Goal: Communication & Community: Answer question/provide support

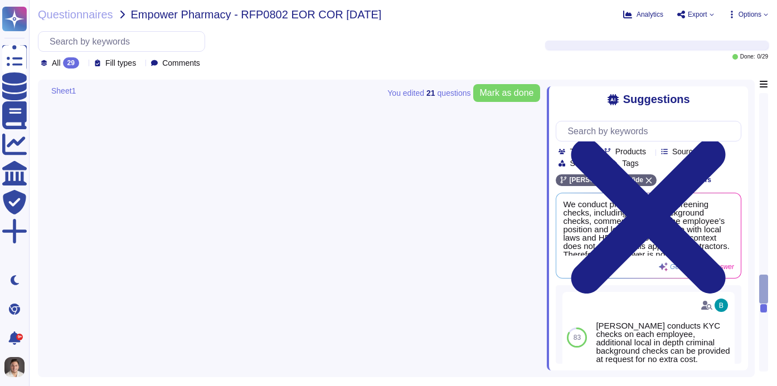
type textarea "[PERSON_NAME] offers a variety of reports that can be pulled from our system, i…"
type textarea "We do not provide Professional Liability insurance to contractors; they are req…"
type textarea "Contractors must pay for the insurance outside of [PERSON_NAME], there is no au…"
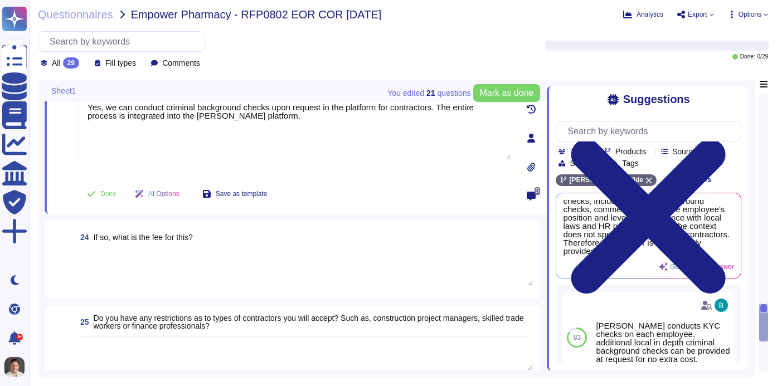
scroll to position [2759, 0]
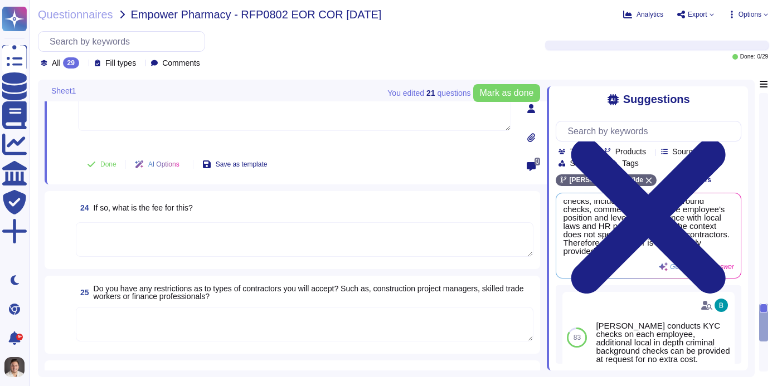
type textarea "Yes, we can conduct criminal background checks upon request in the platform for…"
click at [196, 246] on textarea at bounding box center [305, 239] width 458 height 35
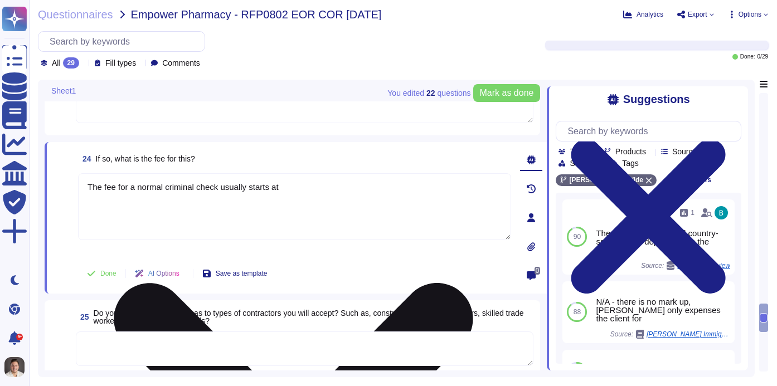
click at [309, 188] on textarea "The fee for a normal criminal check usually starts at" at bounding box center [294, 206] width 433 height 67
click at [147, 183] on textarea "The fee for a normal criminal check usually starts at" at bounding box center [294, 206] width 433 height 67
click at [232, 189] on textarea "The fee for a basic criminal check usually starts at" at bounding box center [294, 206] width 433 height 67
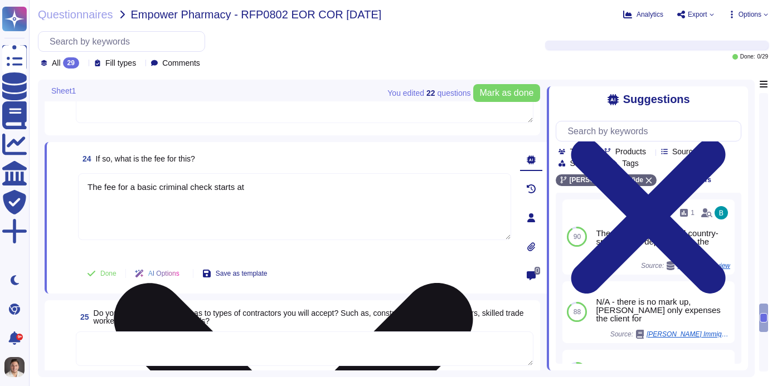
click at [275, 191] on textarea "The fee for a basic criminal check starts at" at bounding box center [294, 206] width 433 height 67
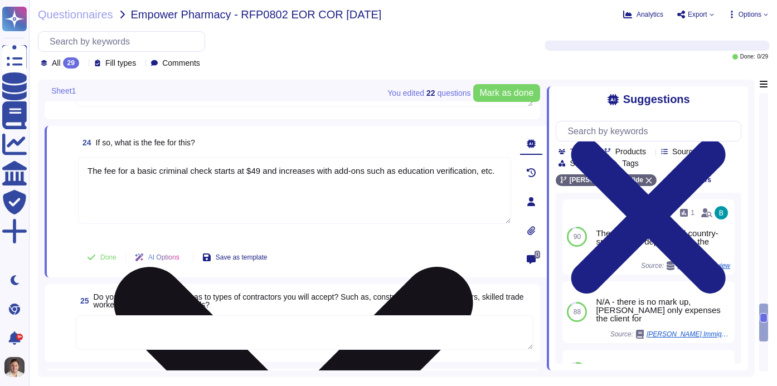
scroll to position [2795, 0]
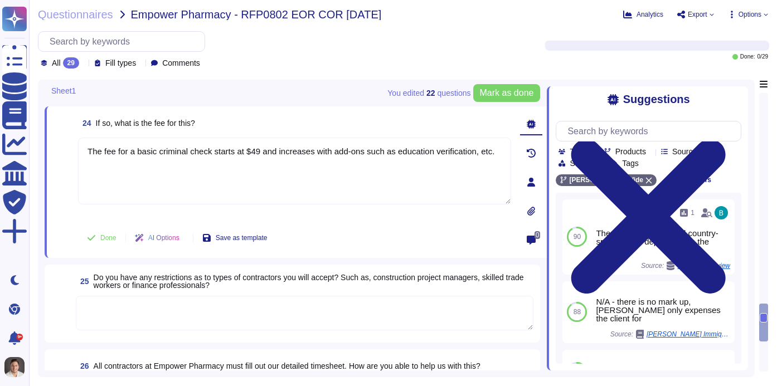
type textarea "The fee for a basic criminal check starts at $49 and increases with add-ons suc…"
click at [165, 312] on textarea at bounding box center [305, 313] width 458 height 35
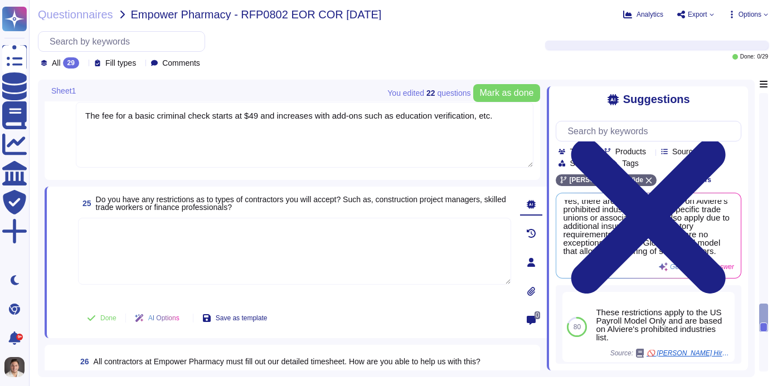
scroll to position [2769, 0]
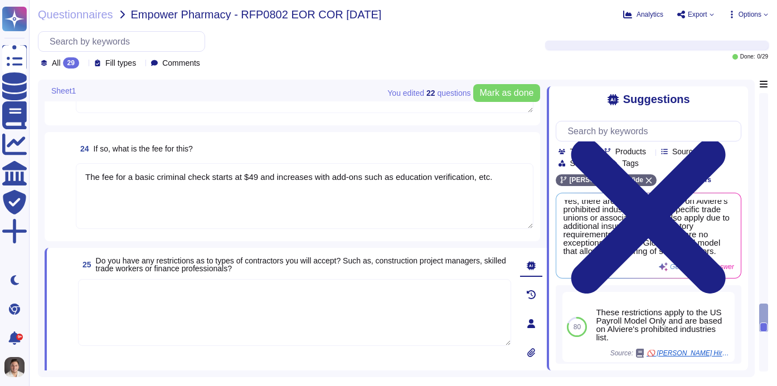
paste textarea "For [PERSON_NAME] Contractor of Record (COR), the following roles are not suppo…"
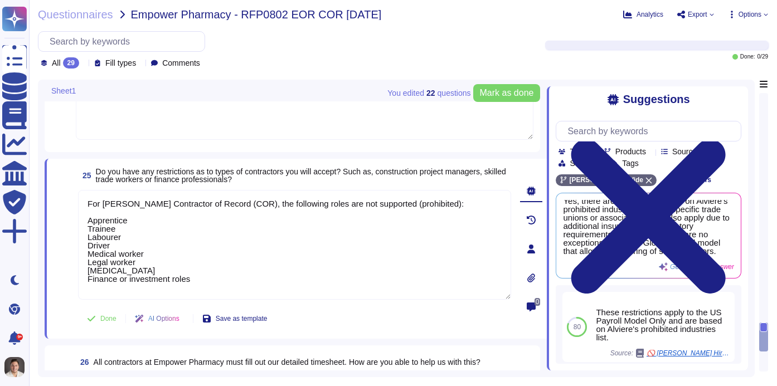
scroll to position [2958, 0]
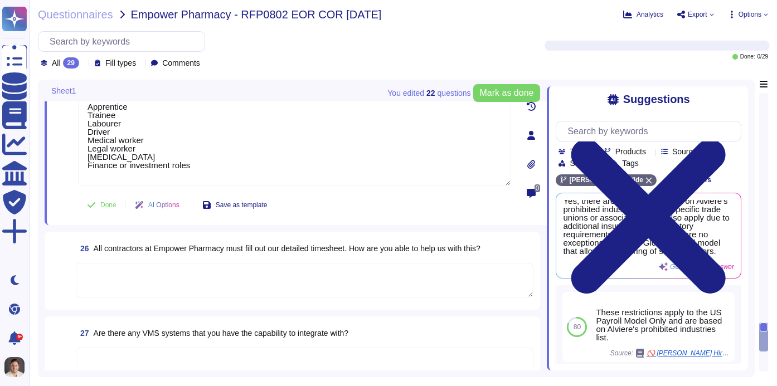
type textarea "For [PERSON_NAME] Contractor of Record (COR), the following roles are not suppo…"
click at [162, 280] on textarea at bounding box center [305, 280] width 458 height 35
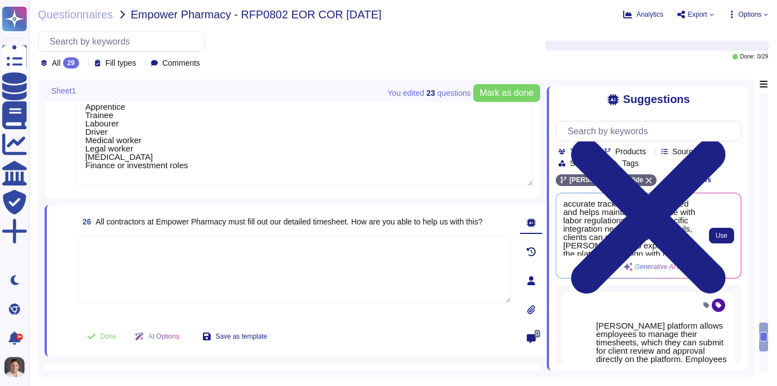
scroll to position [162, 0]
click at [617, 248] on span "[PERSON_NAME] platform allows contractors to submit timesheets directly for cli…" at bounding box center [630, 228] width 135 height 56
click at [713, 235] on button "Use" at bounding box center [721, 236] width 25 height 16
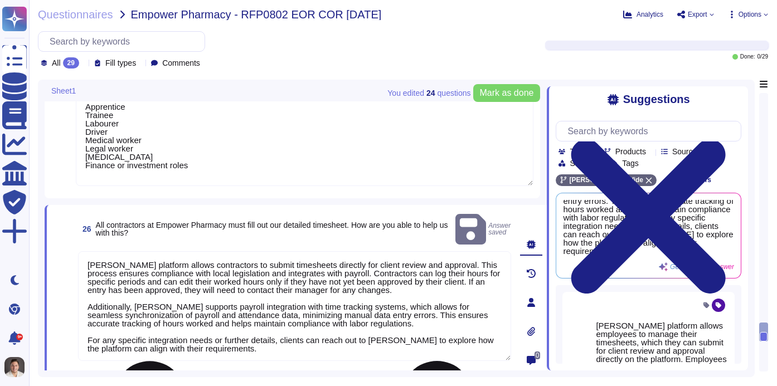
scroll to position [112, 0]
drag, startPoint x: 200, startPoint y: 339, endPoint x: 68, endPoint y: 318, distance: 133.3
click at [68, 318] on div "26 All contractors at Empower Pharmacy must fill out our detailed timesheet. Ho…" at bounding box center [283, 303] width 458 height 182
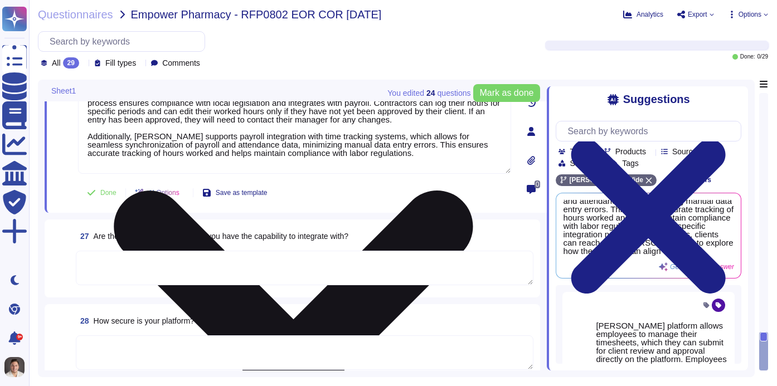
scroll to position [3171, 0]
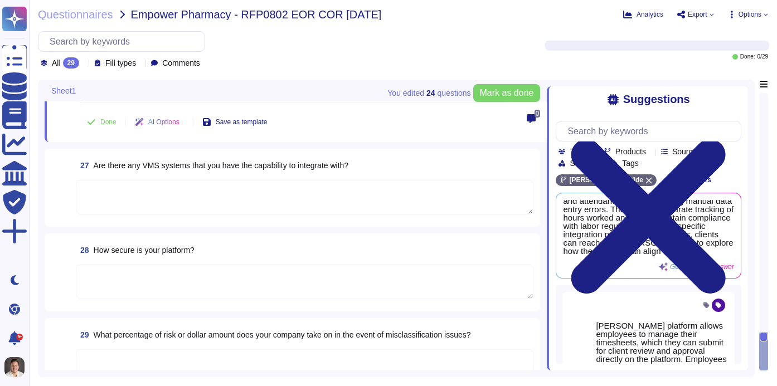
type textarea "[PERSON_NAME] platform allows contractors to submit timesheets directly for cli…"
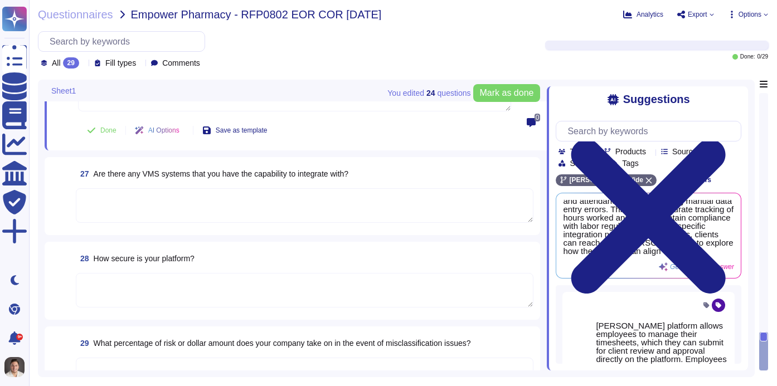
click at [167, 188] on textarea at bounding box center [305, 205] width 458 height 35
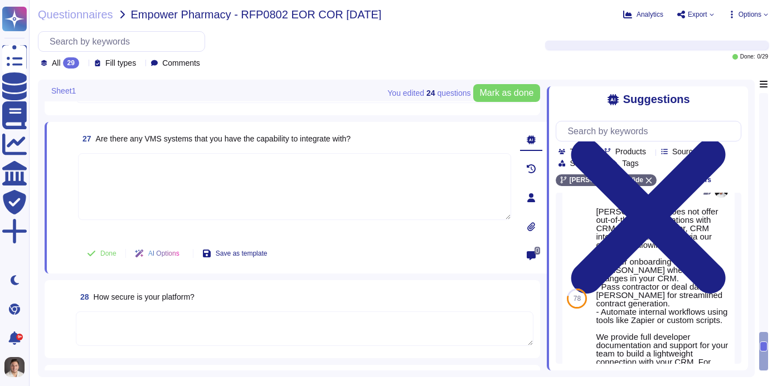
scroll to position [296, 0]
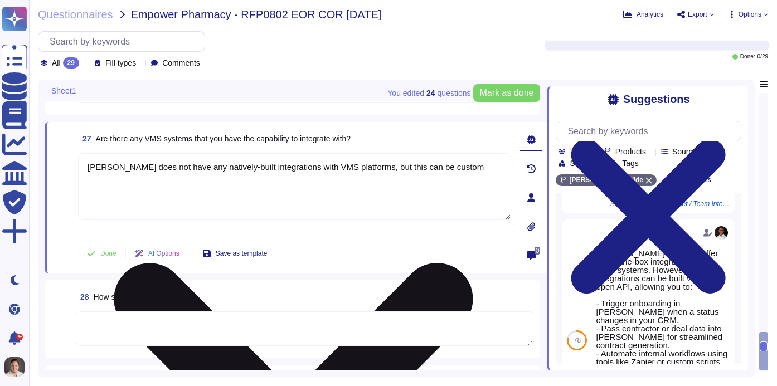
click at [381, 169] on textarea "[PERSON_NAME] does not have any natively-built integrations with VMS platforms,…" at bounding box center [294, 186] width 433 height 67
click at [460, 169] on textarea "[PERSON_NAME] does not have any natively-built integrations with VMS platforms,…" at bounding box center [294, 186] width 433 height 67
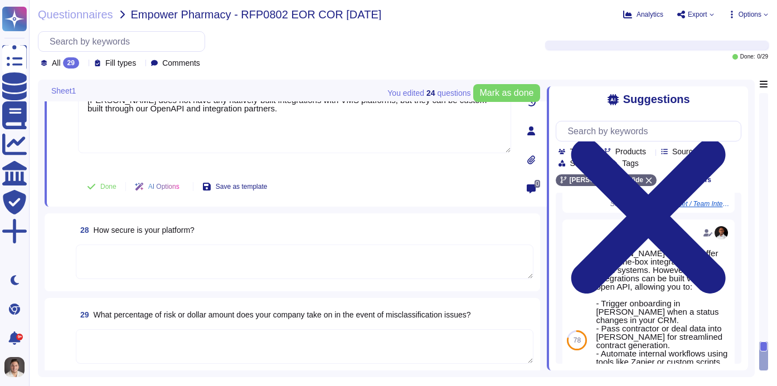
scroll to position [3244, 0]
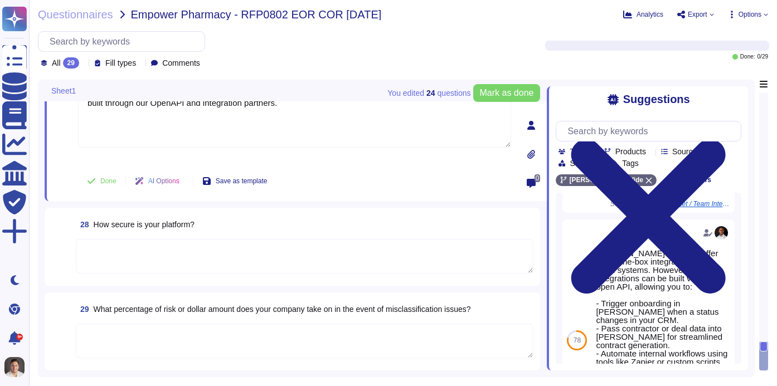
type textarea "[PERSON_NAME] does not have any natively-built integrations with VMS platforms,…"
click at [189, 256] on textarea at bounding box center [305, 256] width 458 height 35
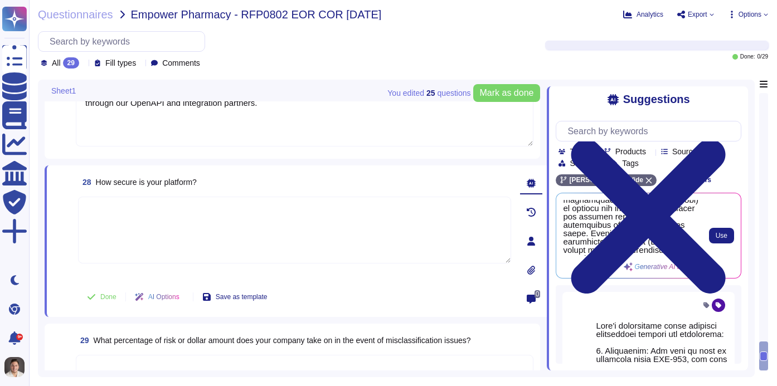
scroll to position [148, 0]
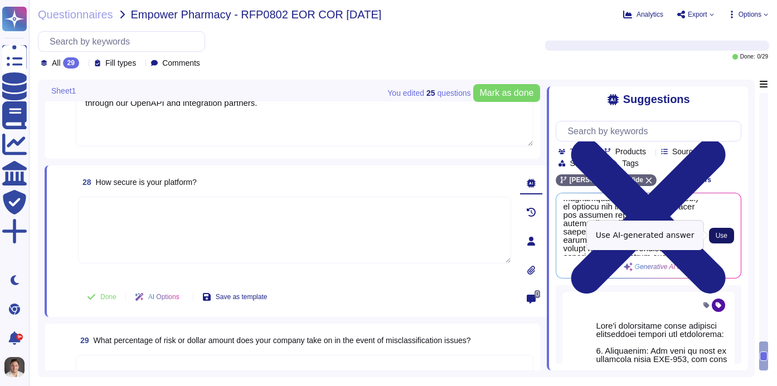
click at [726, 240] on button "Use" at bounding box center [721, 236] width 25 height 16
type textarea "[PERSON_NAME] platform is designed with a comprehensive approach to security, i…"
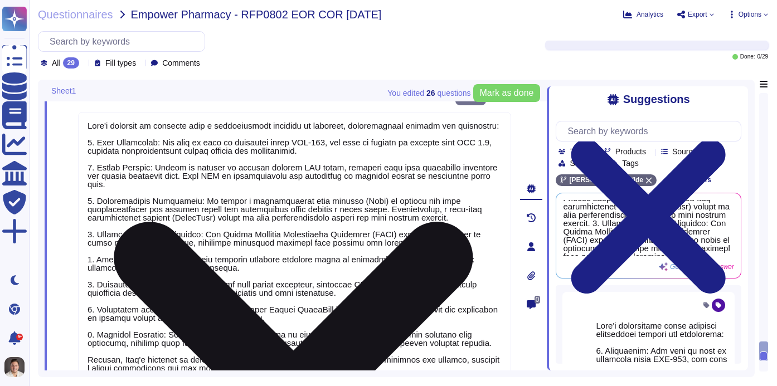
scroll to position [3457, 0]
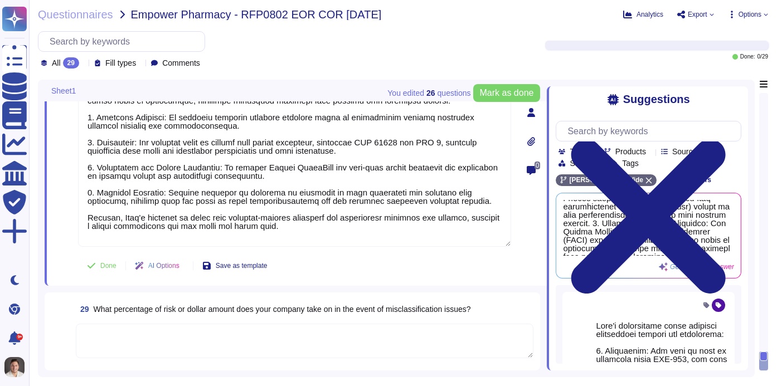
click at [183, 336] on textarea at bounding box center [305, 341] width 458 height 35
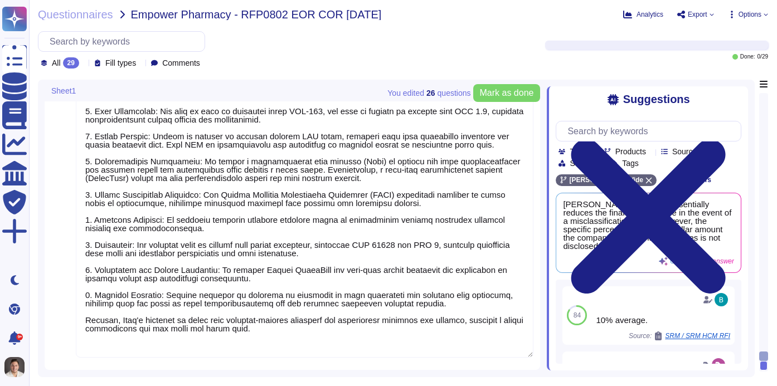
type textarea "[PERSON_NAME] platform allows contractors to submit timesheets directly for cli…"
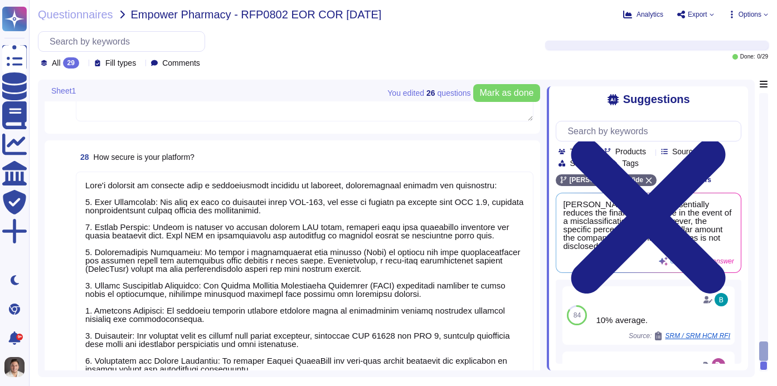
type textarea "For [PERSON_NAME] Contractor of Record (COR), the following roles are not suppo…"
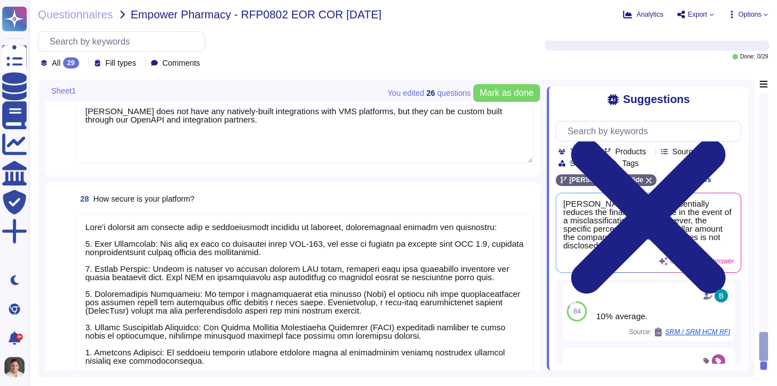
scroll to position [3504, 0]
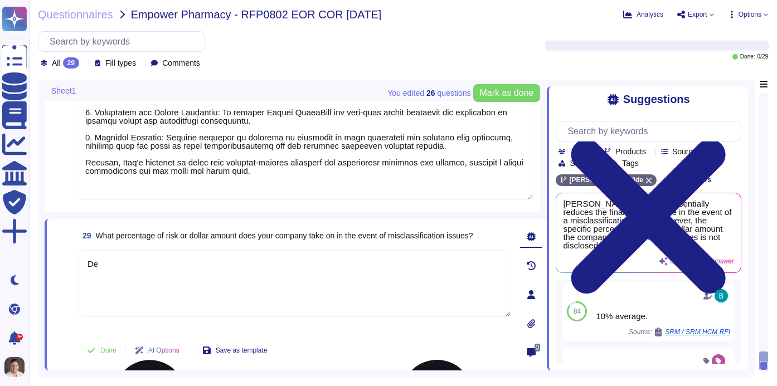
type textarea "D"
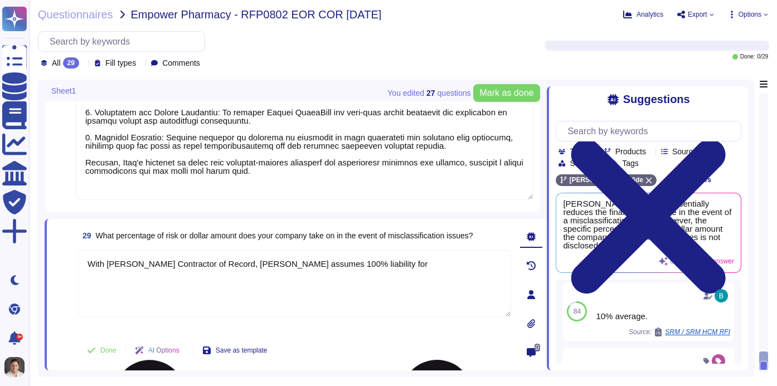
click at [342, 260] on textarea "With [PERSON_NAME] Contractor of Record, [PERSON_NAME] assumes 100% liability f…" at bounding box center [294, 283] width 433 height 67
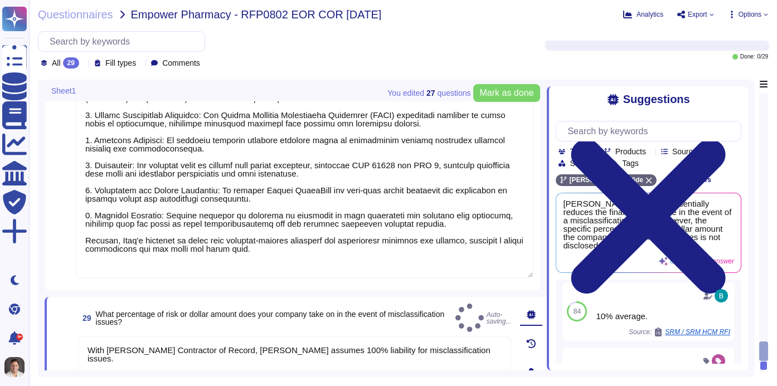
type textarea "With [PERSON_NAME] Contractor of Record, [PERSON_NAME] assumes 100% liability f…"
type textarea "[PERSON_NAME] platform allows contractors to submit timesheets directly for cli…"
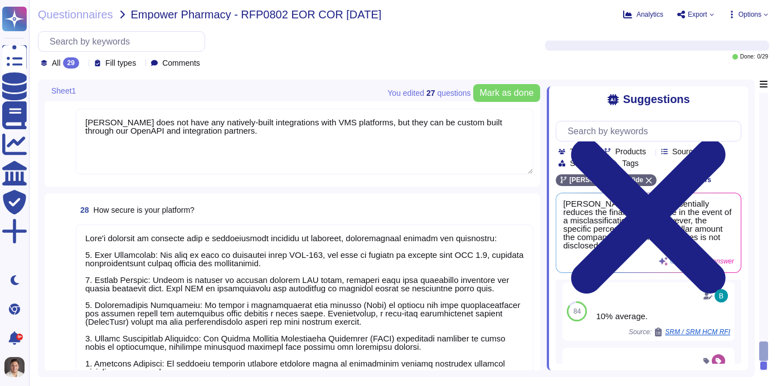
type textarea "For [PERSON_NAME] Contractor of Record (COR), the following roles are not suppo…"
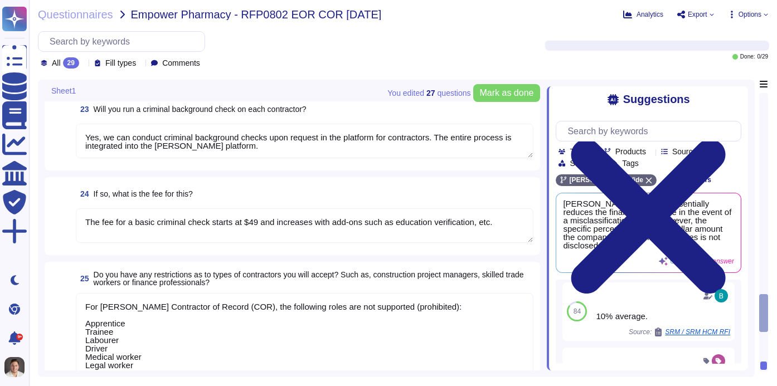
type textarea "[PERSON_NAME] offers a variety of reports that can be pulled from our system, i…"
type textarea "We do not provide Professional Liability insurance to contractors; they are req…"
type textarea "Contractors must pay for the insurance outside of [PERSON_NAME], there is no au…"
type textarea "Yes, we can conduct criminal background checks upon request in the platform for…"
type textarea "The fee for a basic criminal check starts at $49 and increases with add-ons suc…"
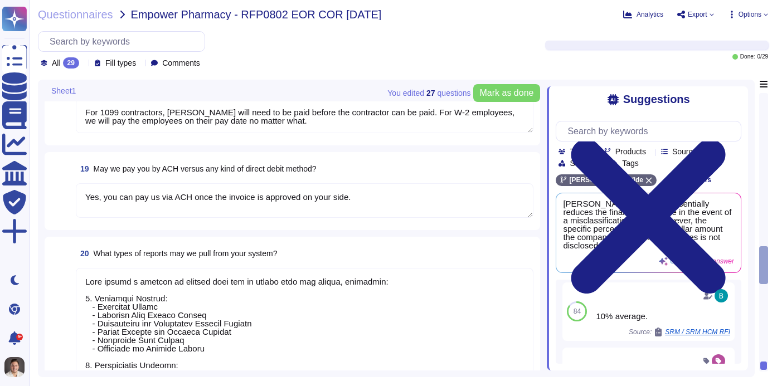
type textarea "Yes, we have an entire expense management module built within the [PERSON_NAME]…"
type textarea "On average, it would take approximately 1 to 5 days to allow a [DEMOGRAPHIC_DAT…"
type textarea "Empower Pharmacy would be able to customize the payment terms they wish to have…"
type textarea "Yes, we can hire workers as W-2 employees in the [GEOGRAPHIC_DATA]."
type textarea "For 1099 contractors, [PERSON_NAME] will need to be paid before the contractor …"
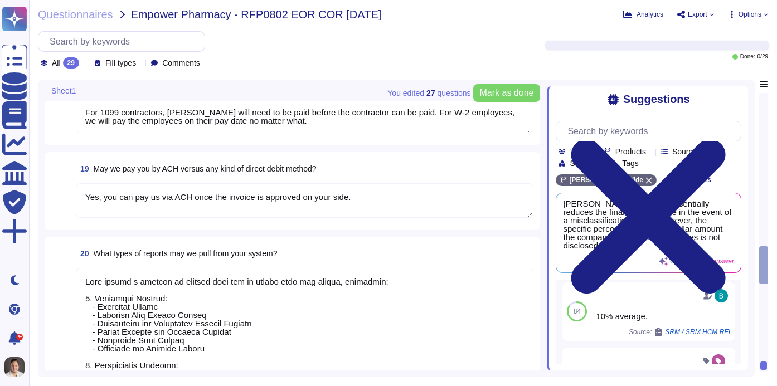
type textarea "Yes, you can pay us via ACH once the invoice is approved on your side."
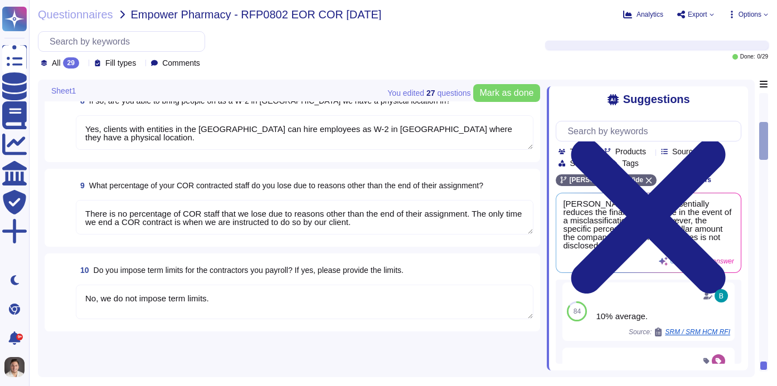
scroll to position [72, 0]
type textarea "[PERSON_NAME], Inc. was founded in [DATE]."
type textarea "We have been providing Employee of Record (EOR) and Contractor of Record (COR) …"
type textarea "Yes, [PERSON_NAME] platform is designed to support compliance with local labor …"
type textarea "Yes, we provide 1099 forms to each contractor at the end of the year. The [PERS…"
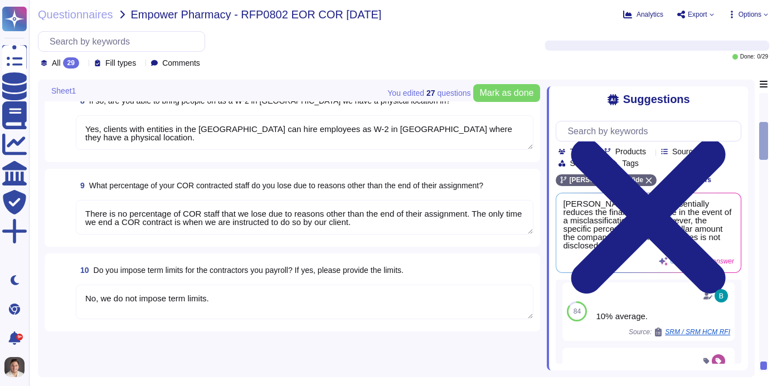
type textarea "Workers can be hired through the [PERSON_NAME] platform as either [DEMOGRAPHIC_…"
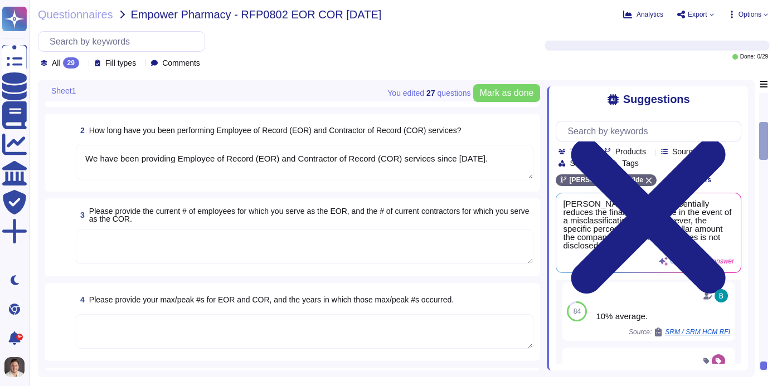
scroll to position [0, 0]
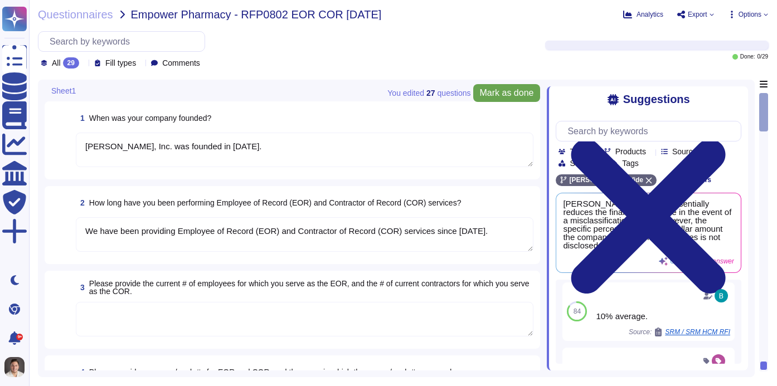
click at [516, 90] on span "Mark as done" at bounding box center [507, 93] width 54 height 9
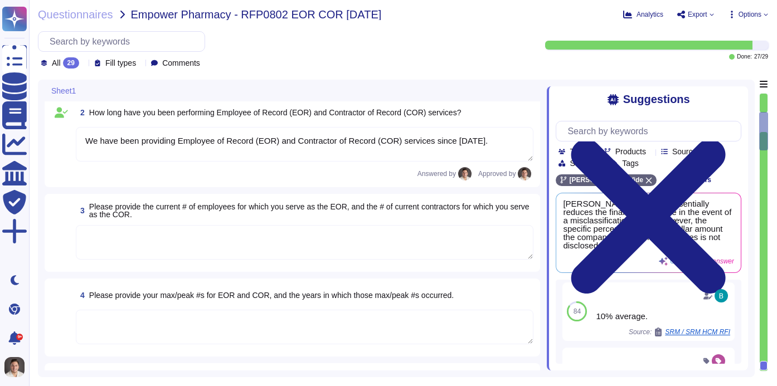
type textarea "Workers can be hired through the [PERSON_NAME] platform as either [DEMOGRAPHIC_…"
type textarea "Yes, clients with entities in the [GEOGRAPHIC_DATA] can hire employees as W-2 i…"
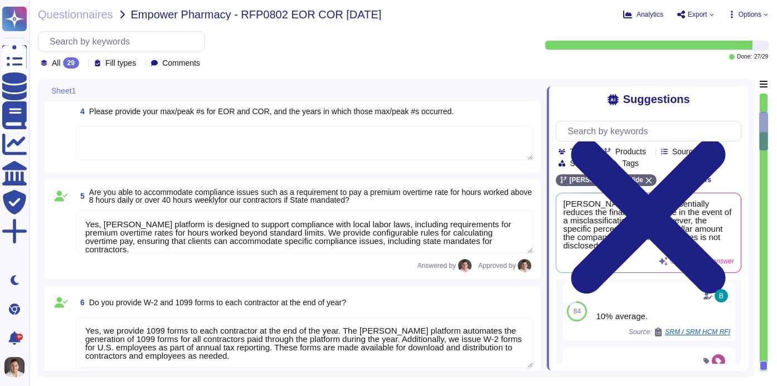
type textarea "There is no percentage of COR staff that we lose due to reasons other than the …"
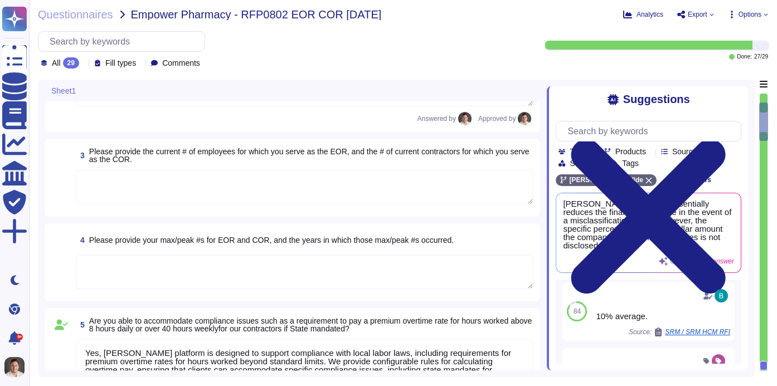
scroll to position [95, 0]
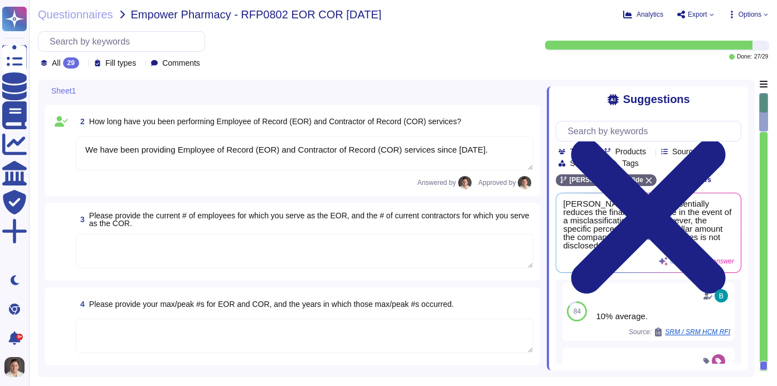
click at [356, 251] on textarea at bounding box center [305, 251] width 458 height 35
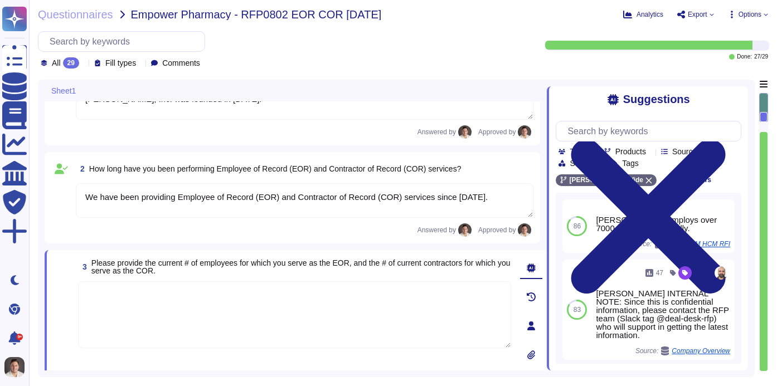
scroll to position [87, 0]
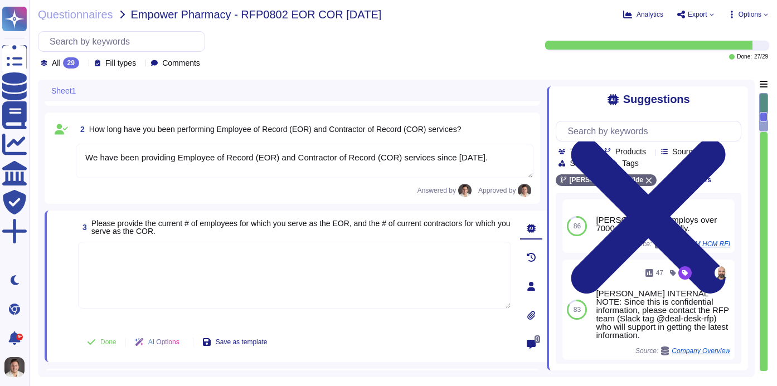
type textarea "Yes, we provide 1099 forms to each contractor at the end of the year. The [PERS…"
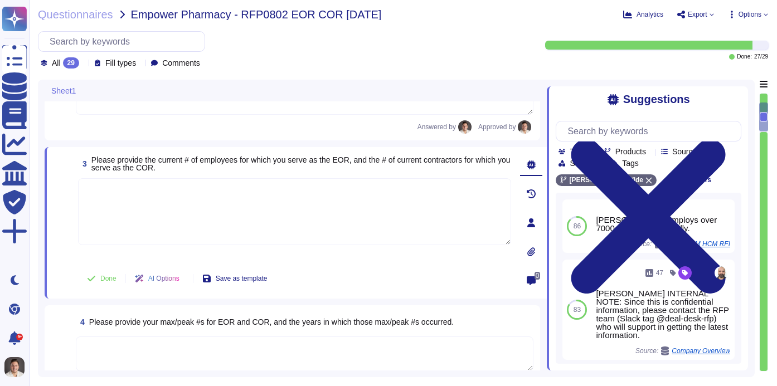
type textarea "Workers can be hired through the [PERSON_NAME] platform as either [DEMOGRAPHIC_…"
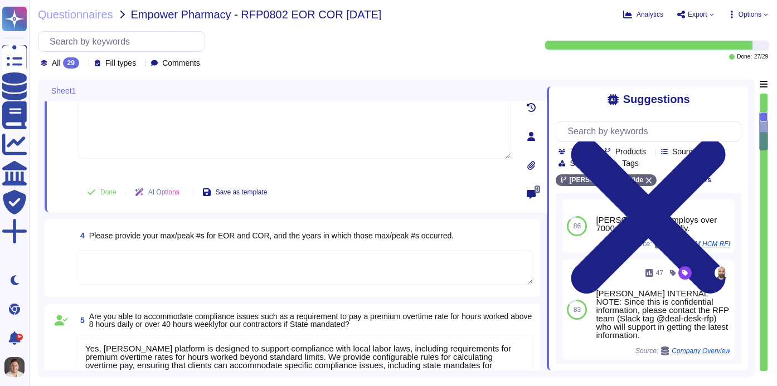
scroll to position [290, 0]
type textarea "Yes, clients with entities in the [GEOGRAPHIC_DATA] can hire employees as W-2 i…"
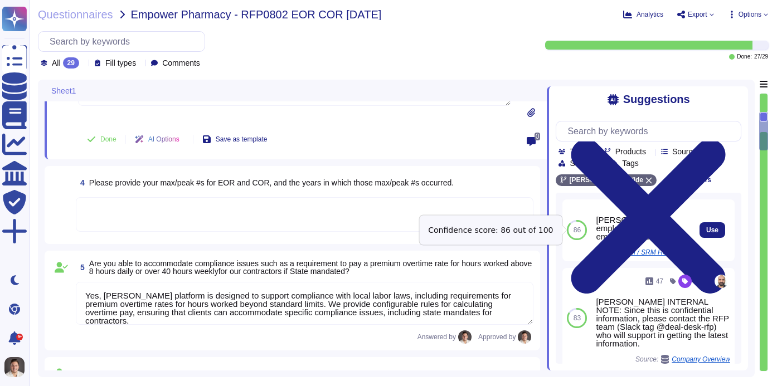
scroll to position [6, 0]
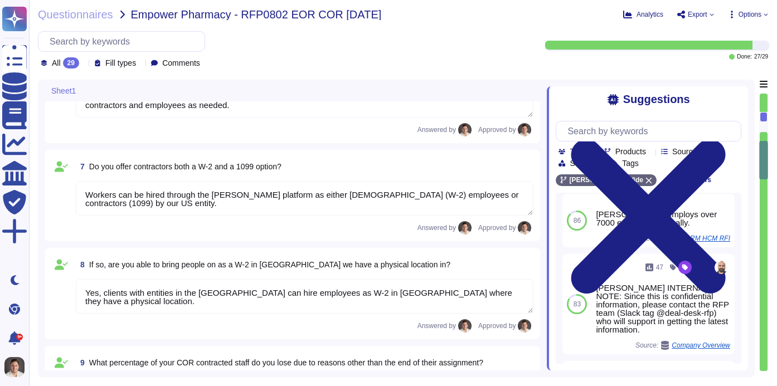
type textarea "There is no percentage of COR staff that we lose due to reasons other than the …"
type textarea "No, we do not impose term limits."
type textarea "Yes, we provide 24/7 customer support via the [PERSON_NAME] app, available 365 …"
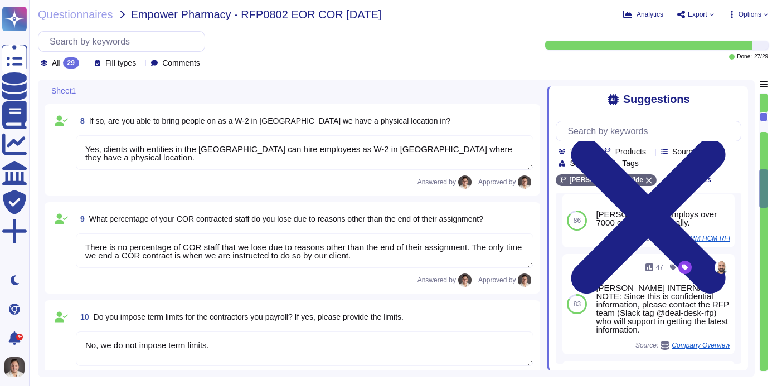
type textarea "Yes, Statements of Work are automatically generated through our platform and No…"
type textarea "Yes"
type textarea "Yes, we have an entire expense management module built within the [PERSON_NAME]…"
type textarea "On average, it would take approximately 1 to 5 days to allow a [DEMOGRAPHIC_DAT…"
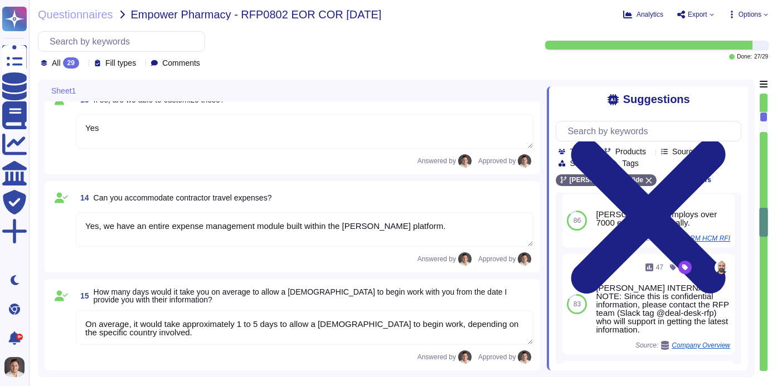
type textarea "Empower Pharmacy would be able to customize the payment terms they wish to have…"
type textarea "Yes, we can hire workers as W-2 employees in the [GEOGRAPHIC_DATA]."
type textarea "For 1099 contractors, [PERSON_NAME] will need to be paid before the contractor …"
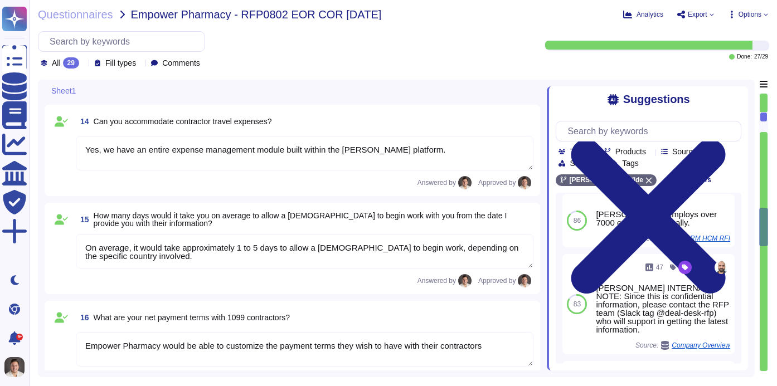
type textarea "Yes, you can pay us via ACH once the invoice is approved on your side."
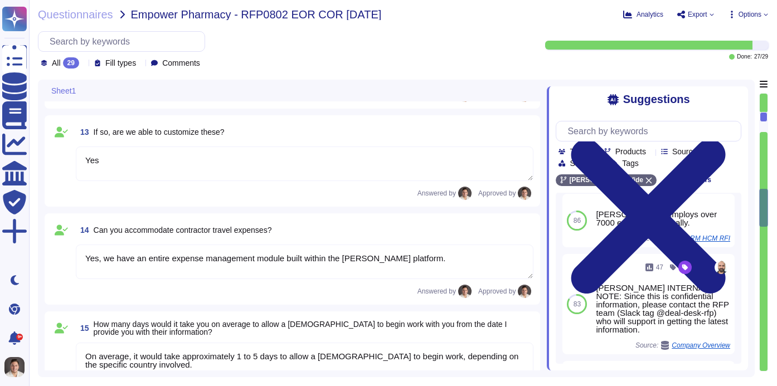
type textarea "No, we do not impose term limits."
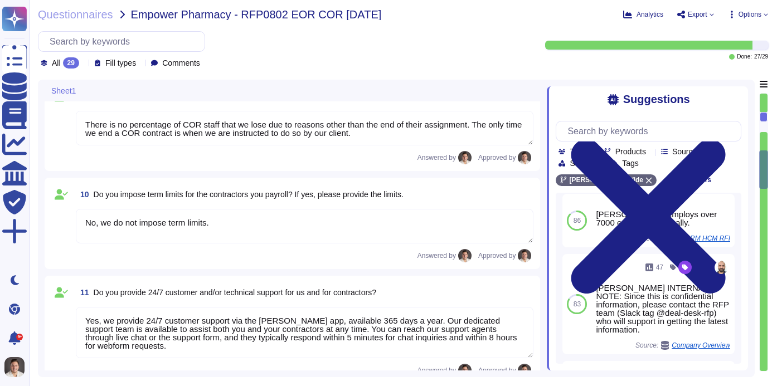
scroll to position [0, 0]
type textarea "Yes, we provide 1099 forms to each contractor at the end of the year. The [PERS…"
type textarea "Workers can be hired through the [PERSON_NAME] platform as either [DEMOGRAPHIC_…"
type textarea "Yes, clients with entities in the [GEOGRAPHIC_DATA] can hire employees as W-2 i…"
type textarea "There is no percentage of COR staff that we lose due to reasons other than the …"
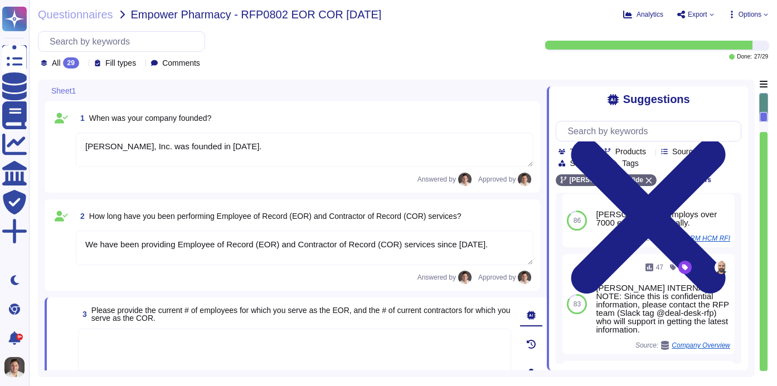
type textarea "[PERSON_NAME], Inc. was founded in [DATE]."
type textarea "We have been providing Employee of Record (EOR) and Contractor of Record (COR) …"
type textarea "Yes, [PERSON_NAME] platform is designed to support compliance with local labor …"
